Goal: Task Accomplishment & Management: Use online tool/utility

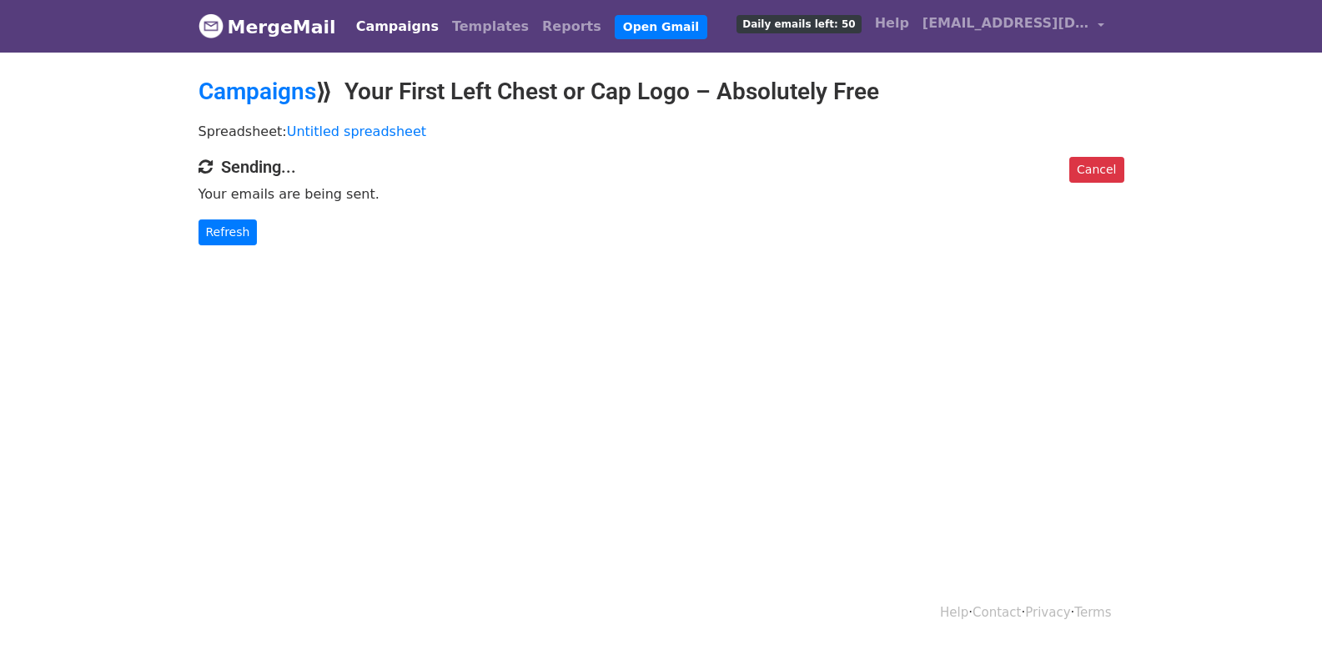
click at [209, 214] on div "Cancel Sending... Your emails are being sent. Refresh" at bounding box center [661, 201] width 951 height 88
click at [216, 231] on link "Refresh" at bounding box center [228, 232] width 59 height 26
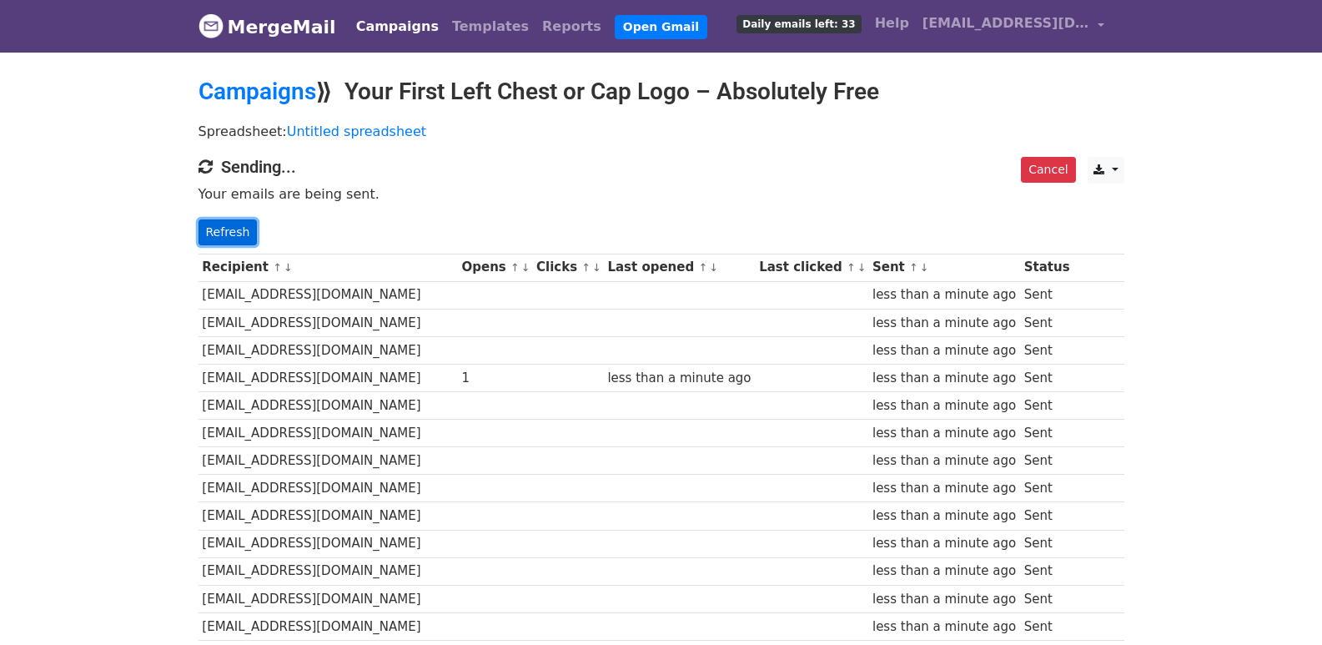
click at [219, 239] on link "Refresh" at bounding box center [228, 232] width 59 height 26
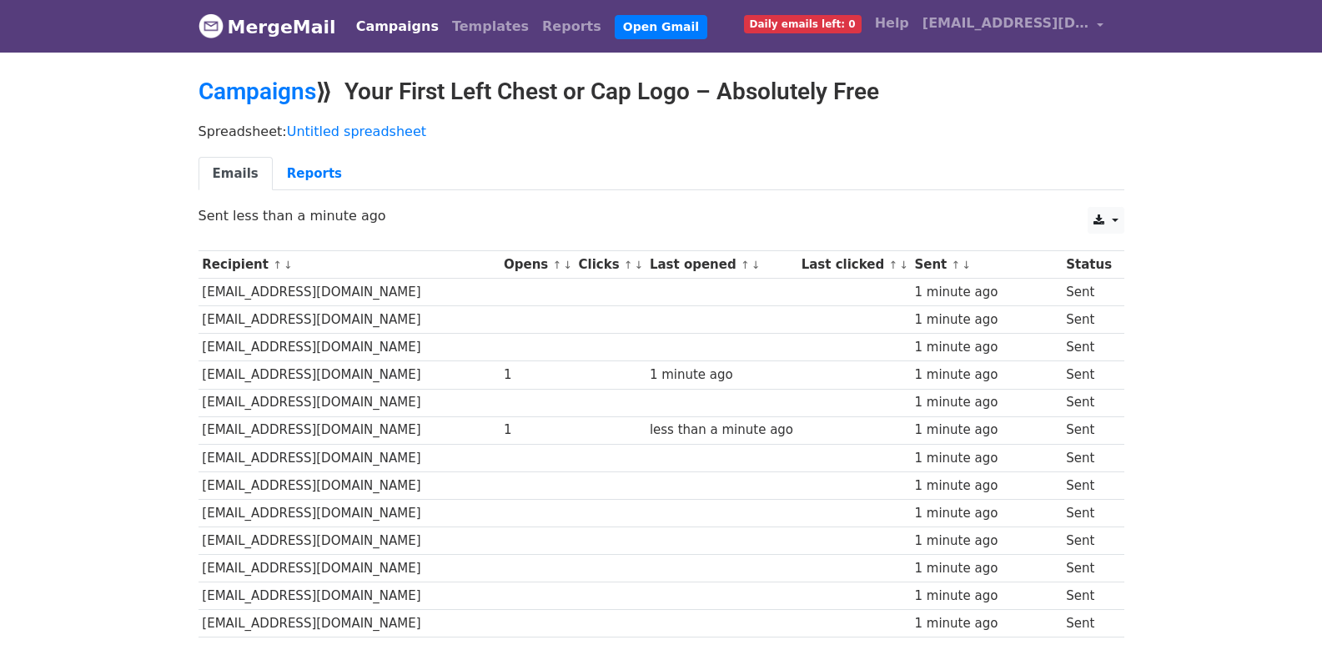
scroll to position [1161, 0]
